Goal: Transaction & Acquisition: Purchase product/service

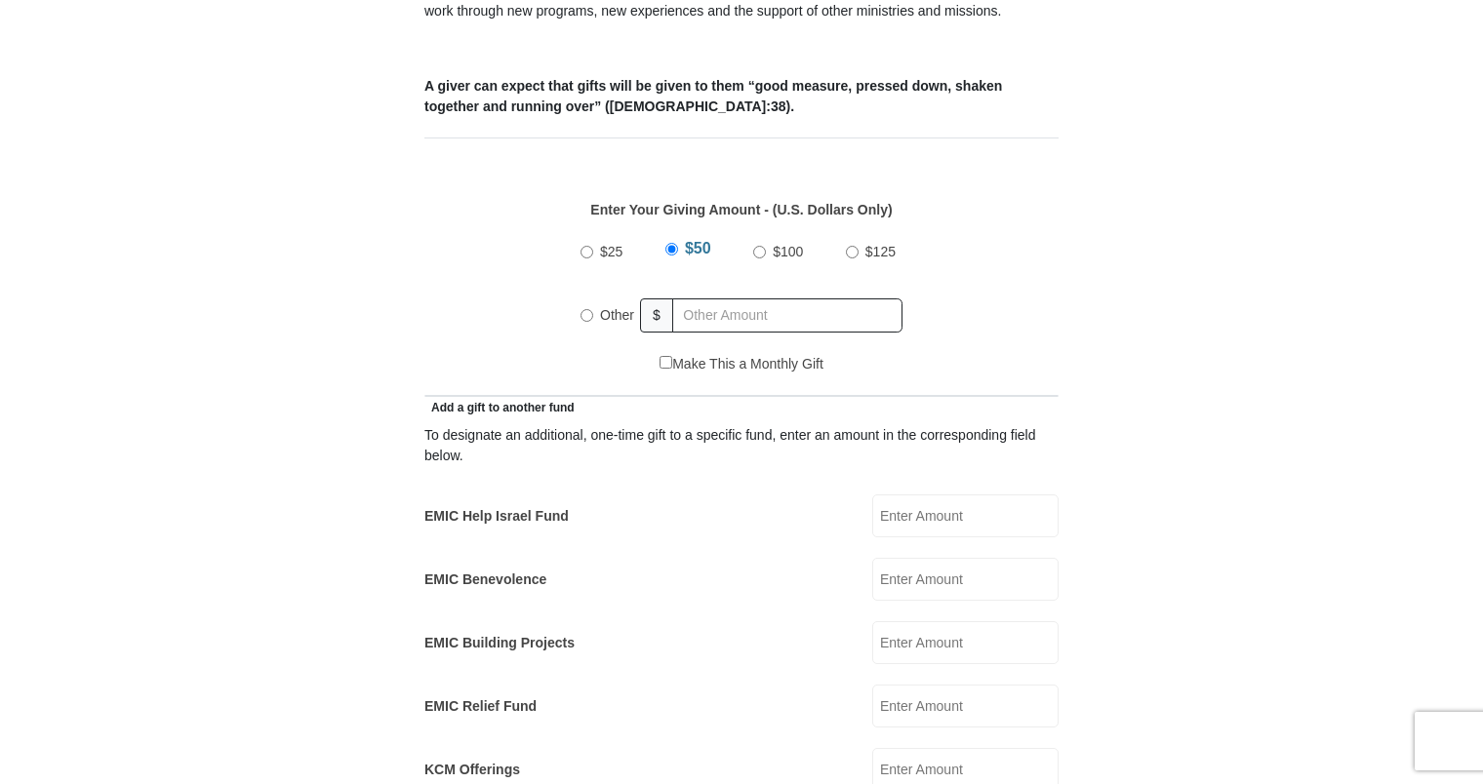
scroll to position [780, 0]
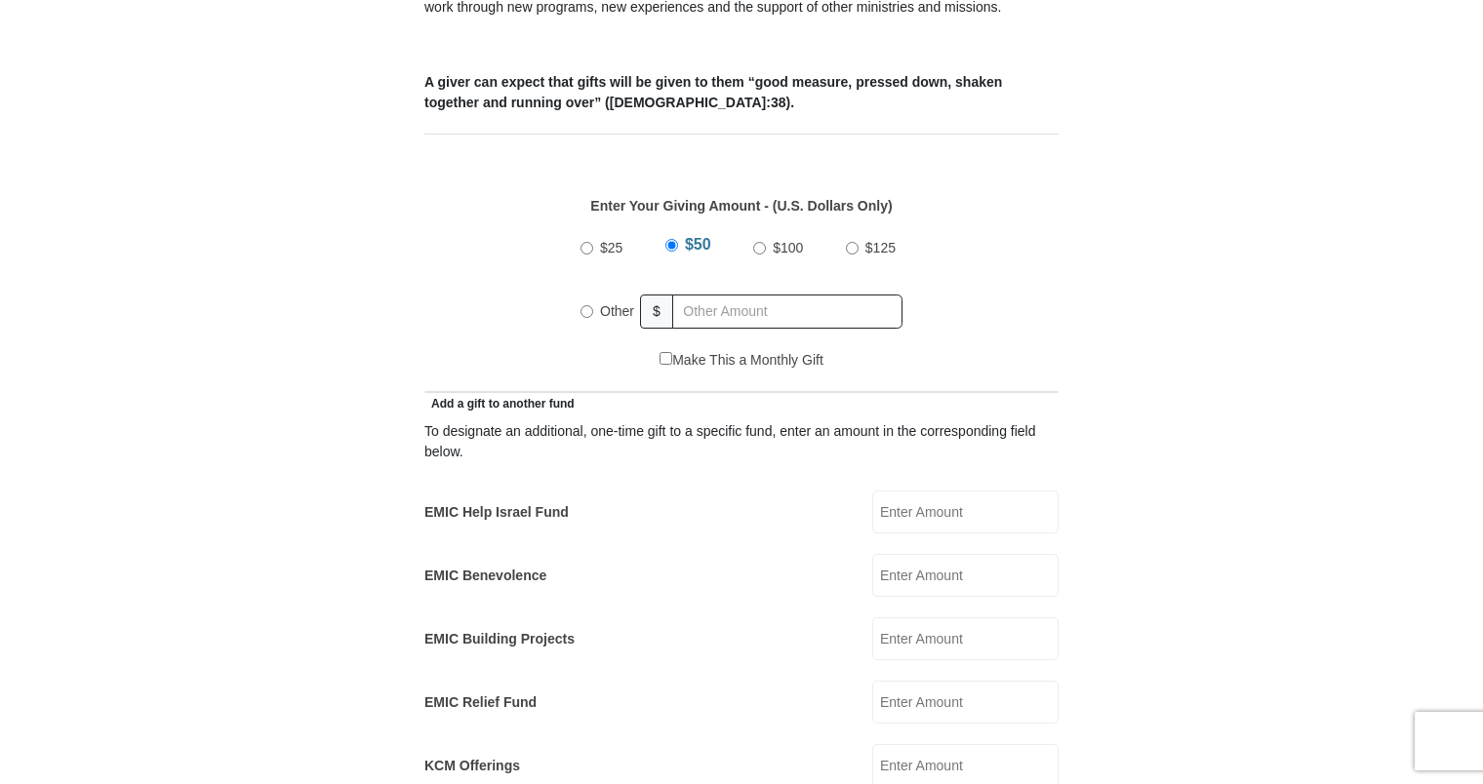
click at [580, 305] on input "Other" at bounding box center [586, 311] width 13 height 13
radio input "true"
click at [714, 295] on input "text" at bounding box center [790, 312] width 223 height 34
type input "275.00"
type input "Frank and Doris"
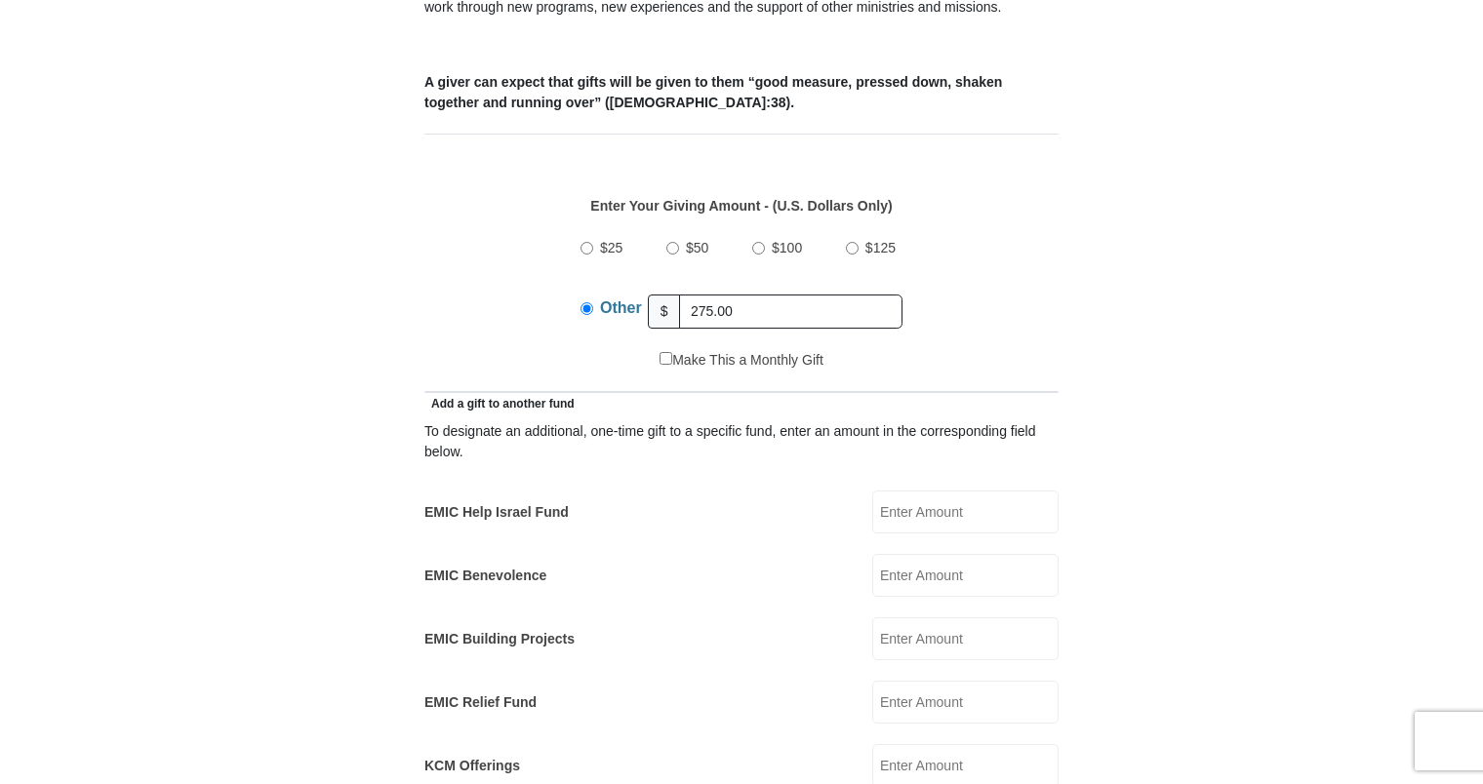
type input "Warren"
type input "warren@pacbell.net"
type input "80 Lakeview Dr"
type input "HC 61 BOX 752"
type input "Ramah"
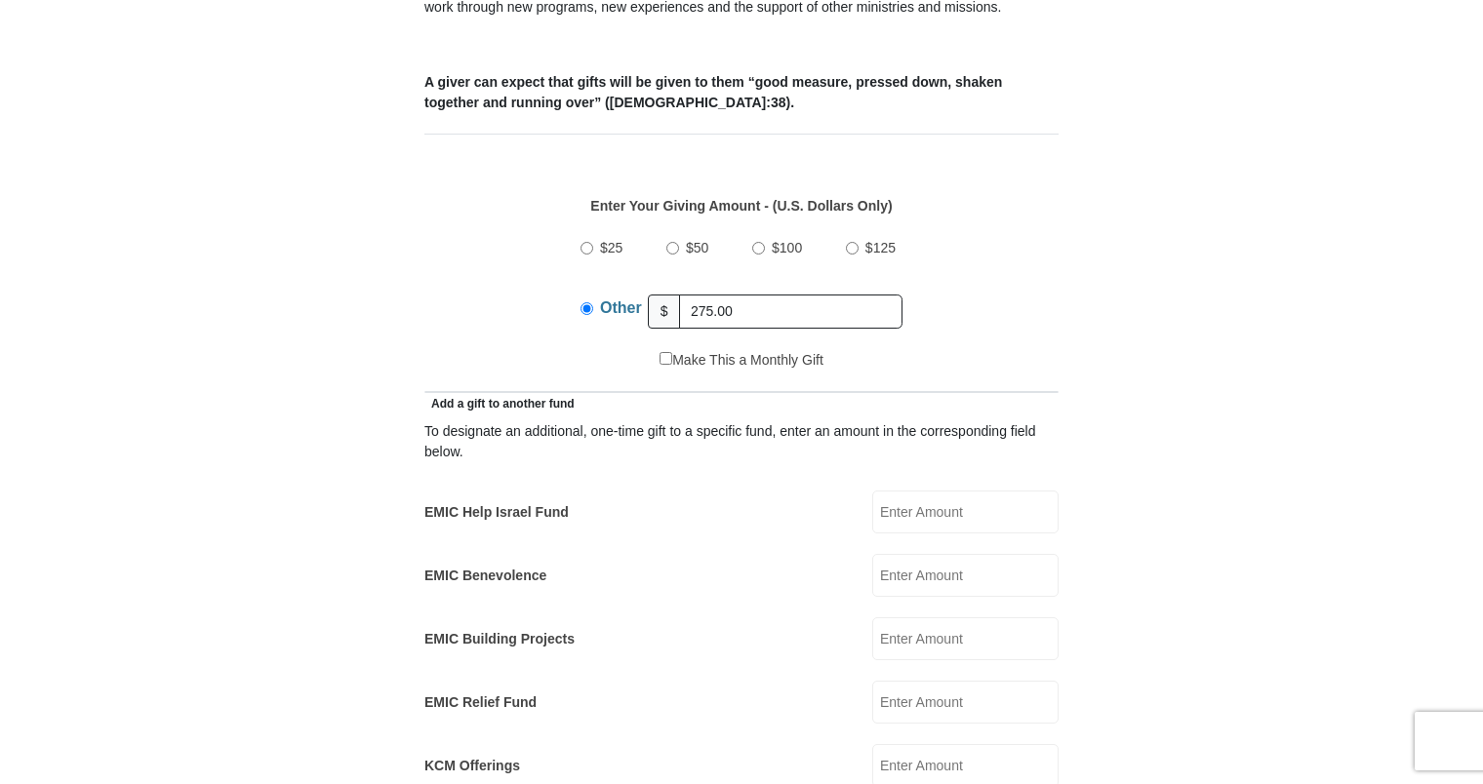
select select "NM"
type input "87321"
type input "9168376217"
click at [718, 558] on div "EMIC Benevolence EMIC Benevolence Amount must be a valid number Make This a Mon…" at bounding box center [741, 575] width 634 height 43
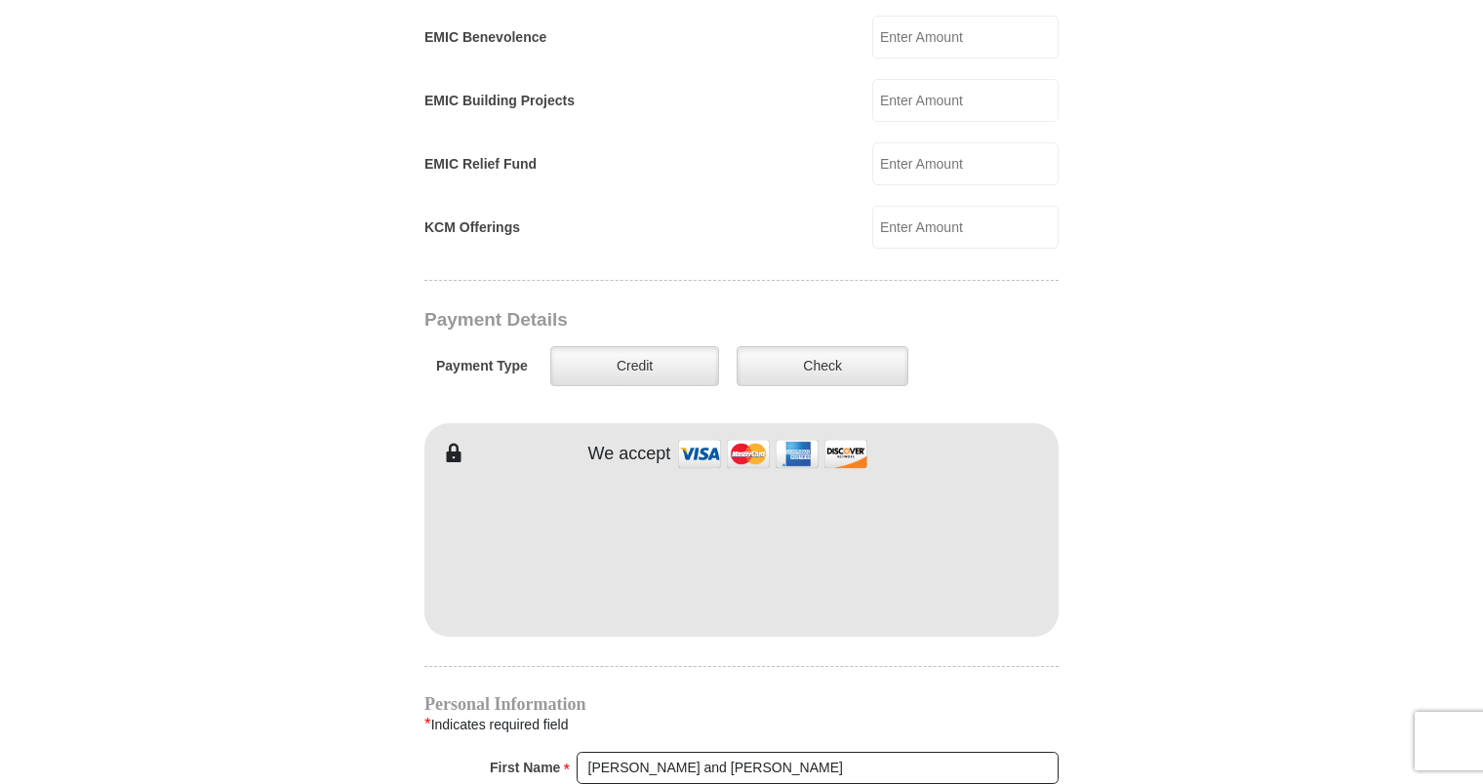
scroll to position [1327, 0]
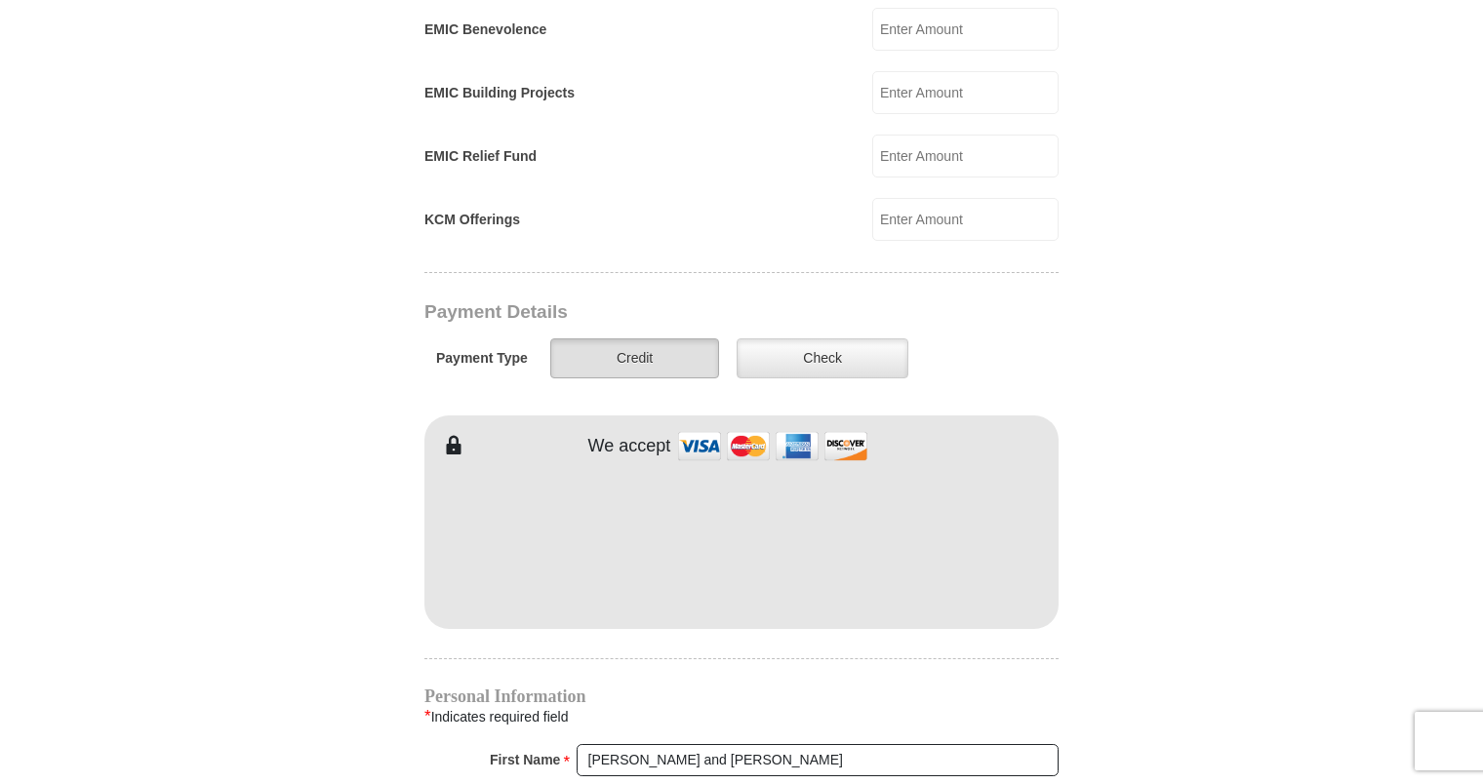
click at [626, 338] on label "Credit" at bounding box center [634, 358] width 169 height 40
click at [0, 0] on input "Credit" at bounding box center [0, 0] width 0 height 0
click at [467, 585] on iframe at bounding box center [741, 540] width 634 height 166
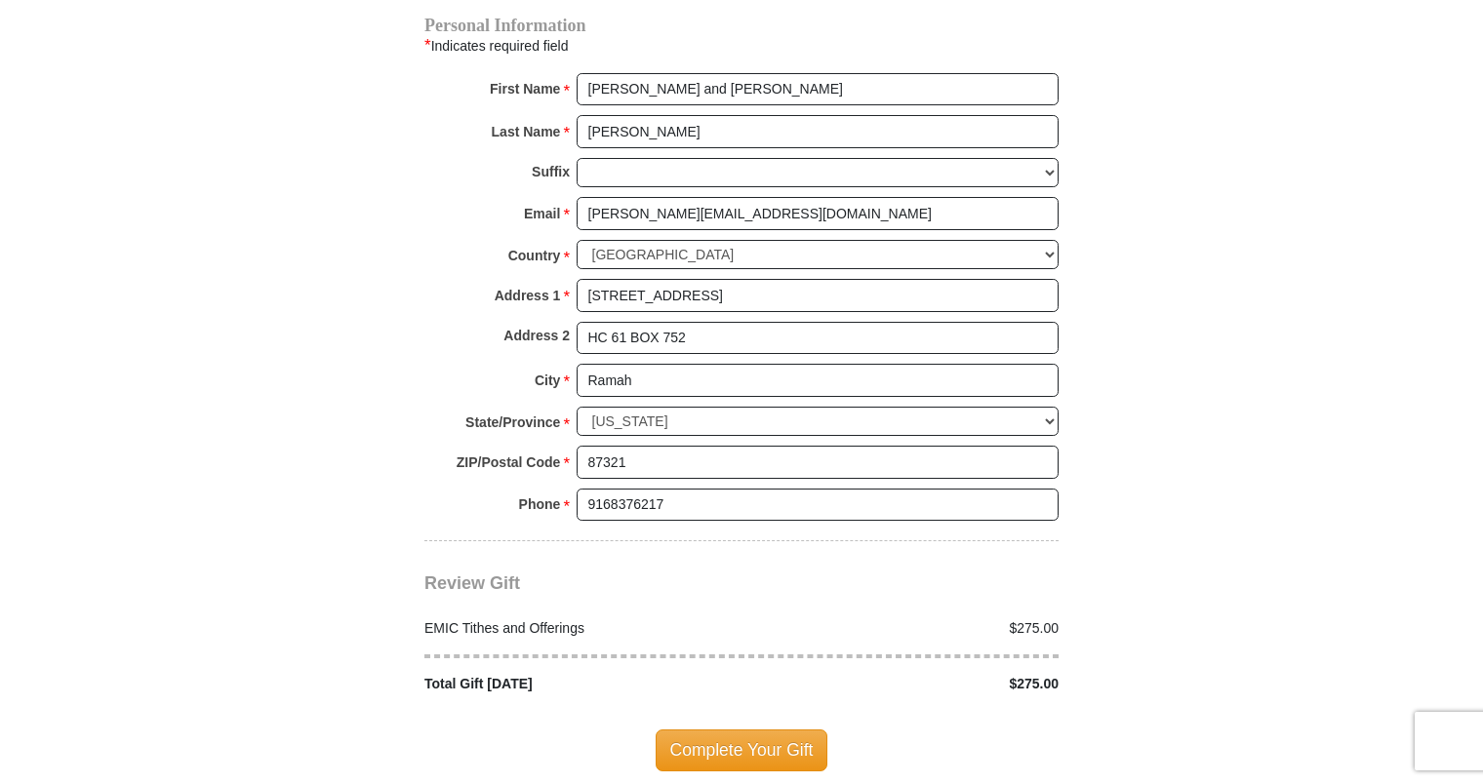
scroll to position [2029, 0]
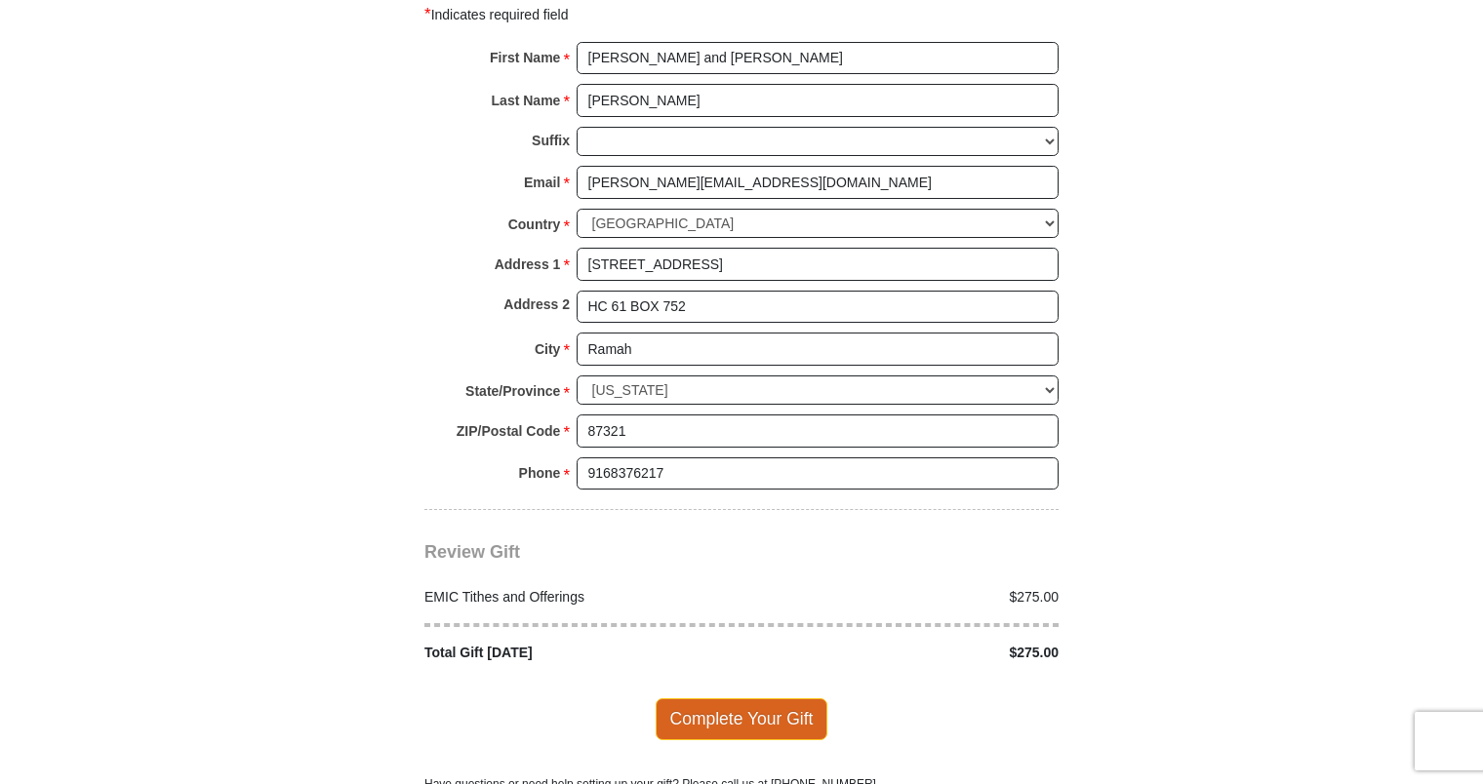
click at [733, 698] on span "Complete Your Gift" at bounding box center [742, 718] width 173 height 41
